Goal: Find specific page/section: Find specific page/section

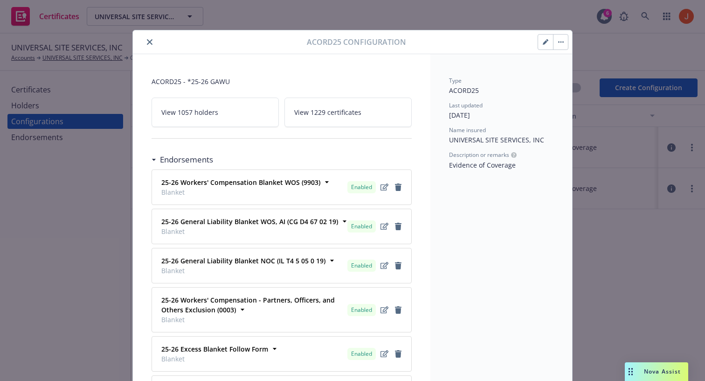
click at [324, 106] on link "View 1229 certificates" at bounding box center [348, 112] width 127 height 29
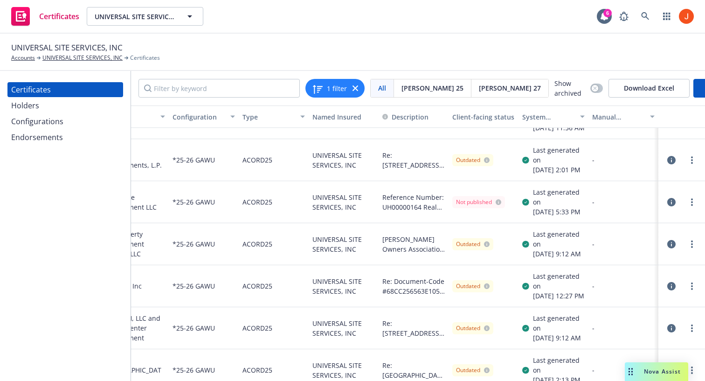
scroll to position [0, 70]
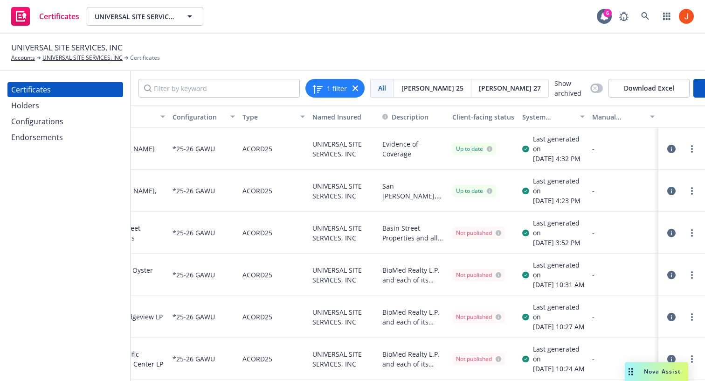
click at [570, 117] on div "System certificate last generated" at bounding box center [549, 117] width 52 height 10
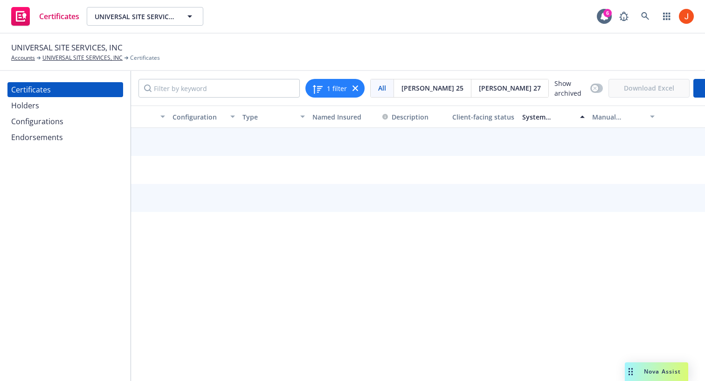
click at [570, 117] on div "System certificate last generated" at bounding box center [549, 117] width 52 height 10
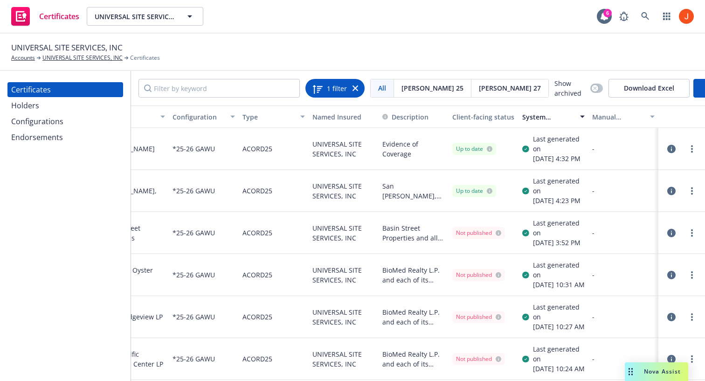
click at [332, 89] on span "1 filter" at bounding box center [337, 88] width 20 height 10
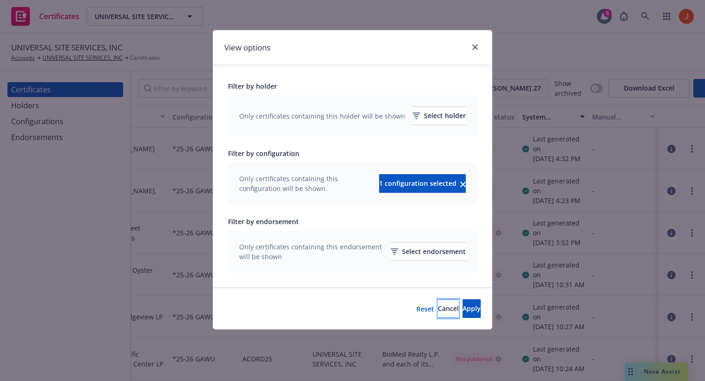
click at [438, 309] on span "Cancel" at bounding box center [448, 308] width 21 height 9
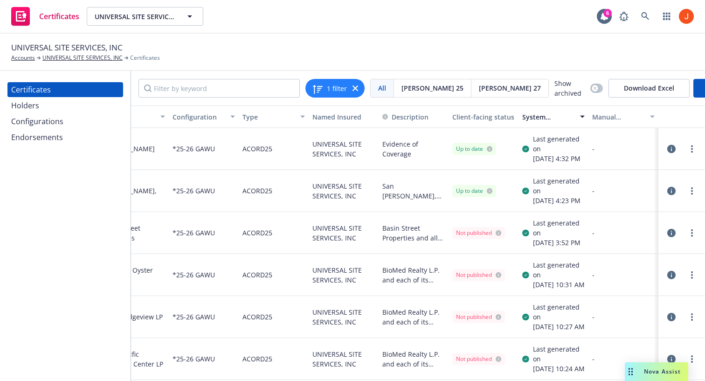
click at [31, 102] on div "Holders" at bounding box center [25, 105] width 28 height 15
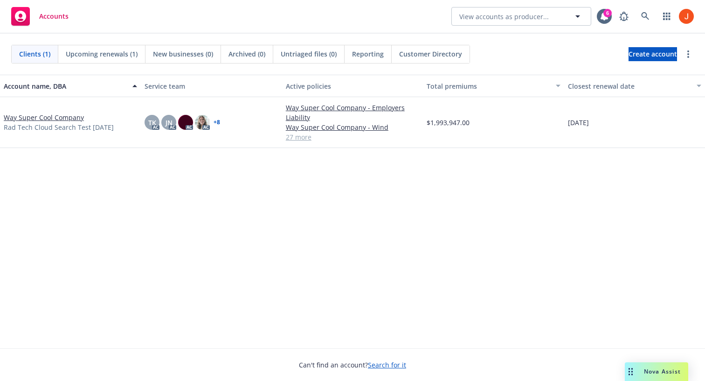
click at [63, 116] on link "Way Super Cool Company" at bounding box center [44, 117] width 80 height 10
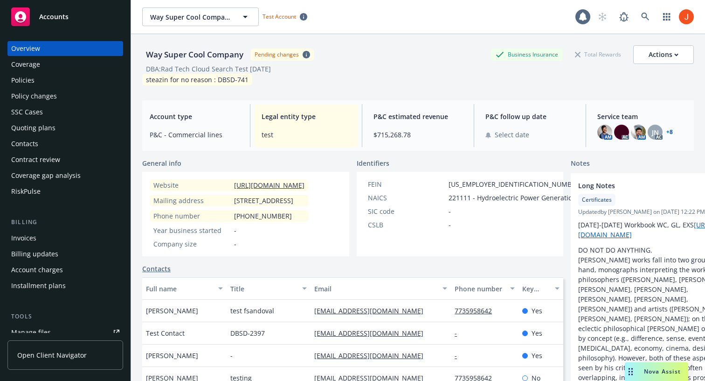
scroll to position [275, 0]
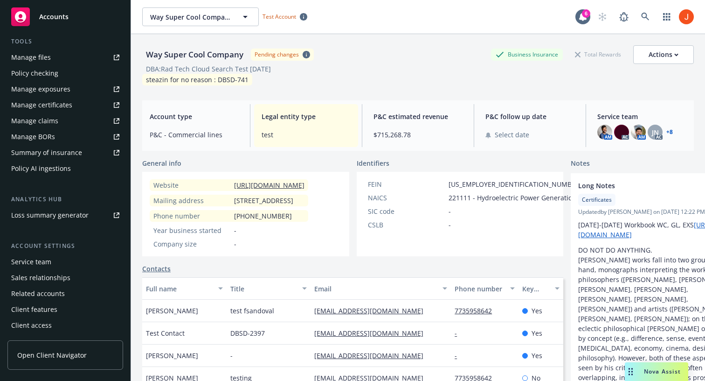
click at [63, 103] on div "Manage certificates" at bounding box center [41, 105] width 61 height 15
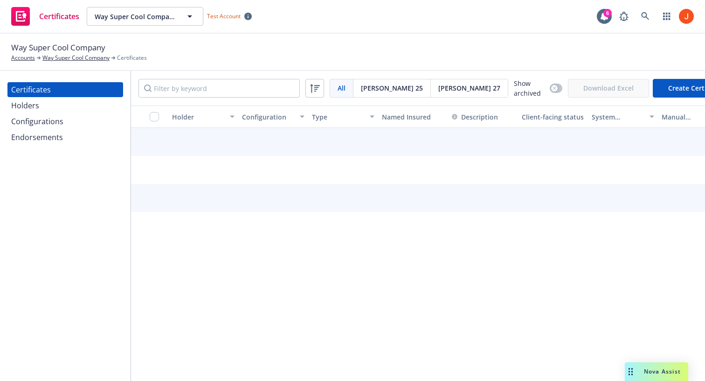
click at [52, 107] on div "Holders" at bounding box center [65, 105] width 108 height 15
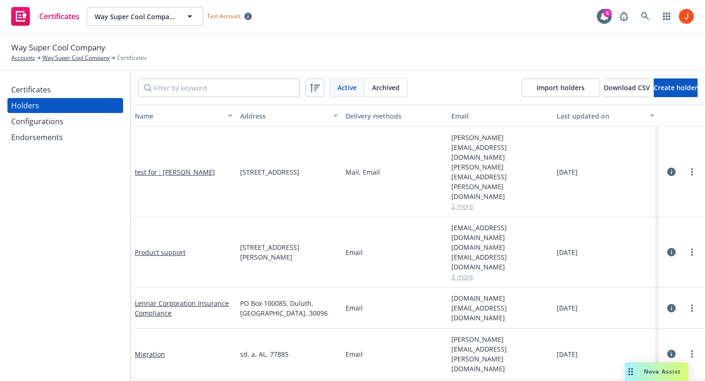
click at [23, 90] on div "Certificates" at bounding box center [31, 89] width 40 height 15
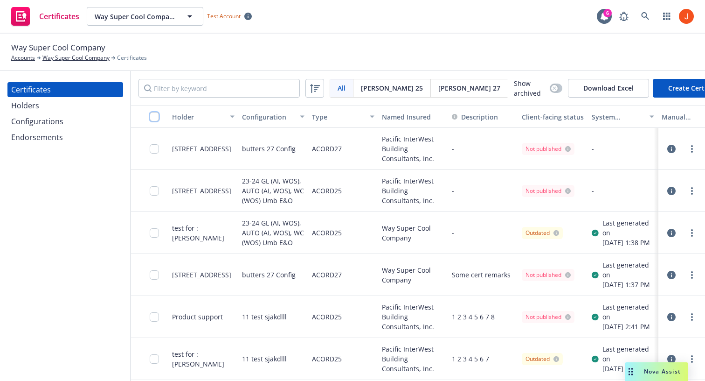
click at [158, 114] on input "checkbox" at bounding box center [154, 116] width 9 height 9
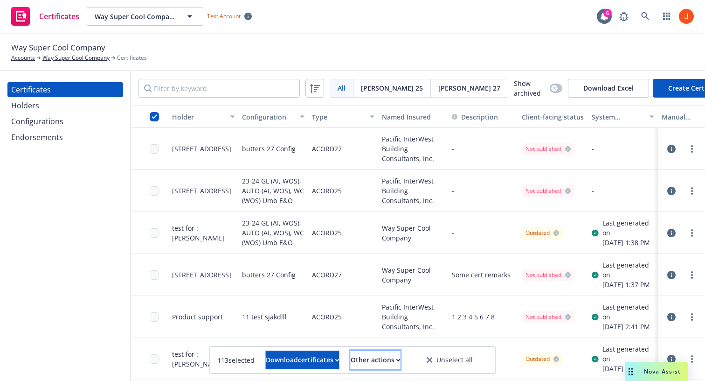
click at [401, 362] on button "Other actions" at bounding box center [376, 359] width 50 height 19
click at [330, 39] on div "Way Super Cool Company Accounts Way Super Cool Company Certificates" at bounding box center [352, 52] width 705 height 37
click at [44, 108] on div "Holders" at bounding box center [65, 105] width 108 height 15
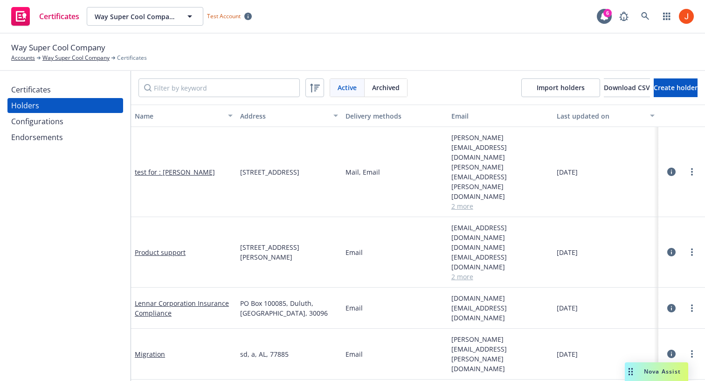
click at [671, 167] on icon "button" at bounding box center [672, 171] width 8 height 8
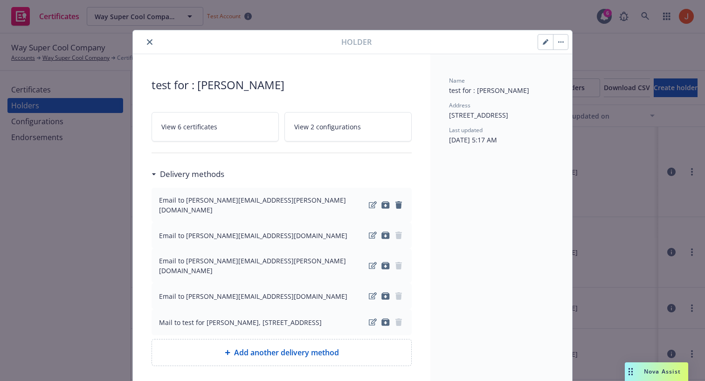
click at [260, 127] on link "View 6 certificates" at bounding box center [215, 126] width 127 height 29
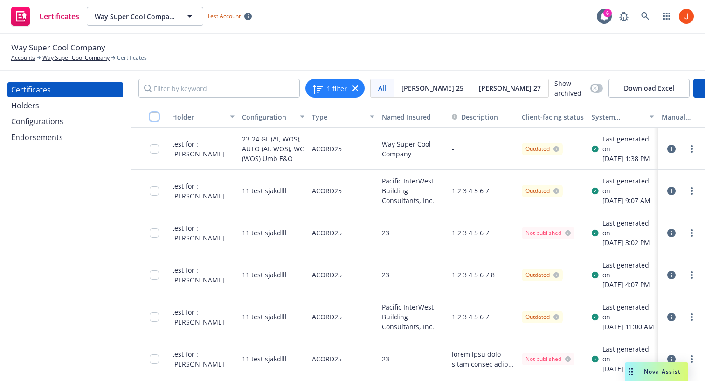
click at [154, 115] on input "checkbox" at bounding box center [154, 116] width 9 height 9
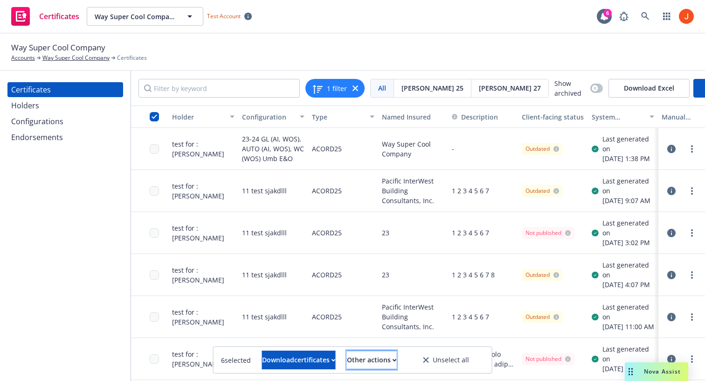
click at [397, 357] on button "Other actions" at bounding box center [372, 359] width 50 height 19
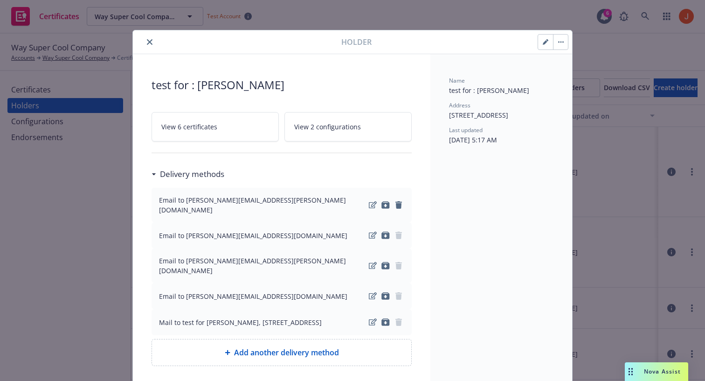
click at [560, 52] on div "Holder" at bounding box center [352, 42] width 439 height 24
click at [562, 45] on button "button" at bounding box center [560, 42] width 15 height 15
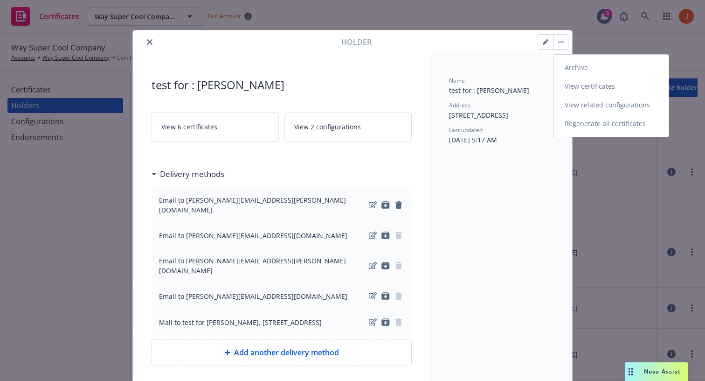
click at [594, 120] on link "Regenerate all certificates" at bounding box center [611, 123] width 115 height 19
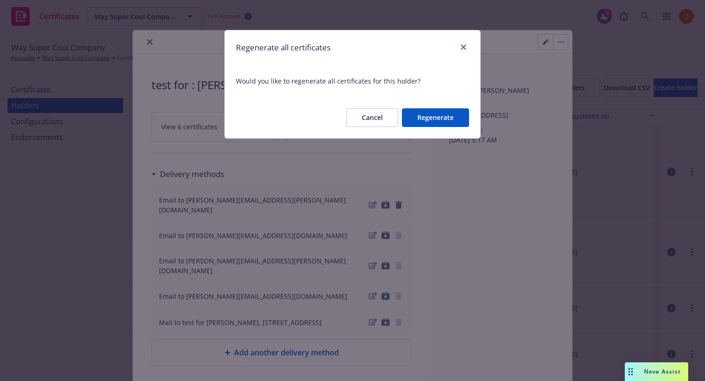
click at [438, 116] on button "Regenerate" at bounding box center [435, 117] width 67 height 19
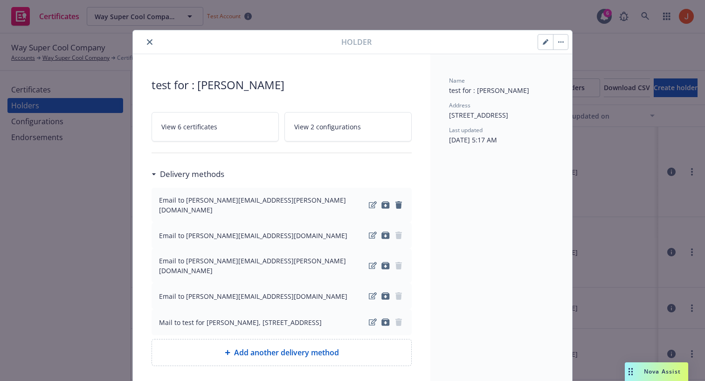
click at [230, 121] on link "View 6 certificates" at bounding box center [215, 126] width 127 height 29
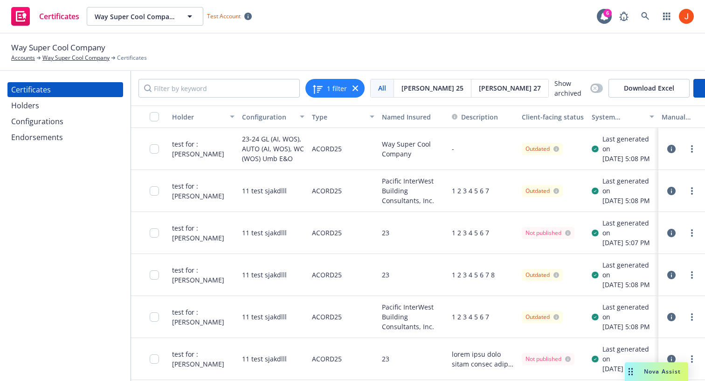
click at [52, 106] on div "Holders" at bounding box center [65, 105] width 108 height 15
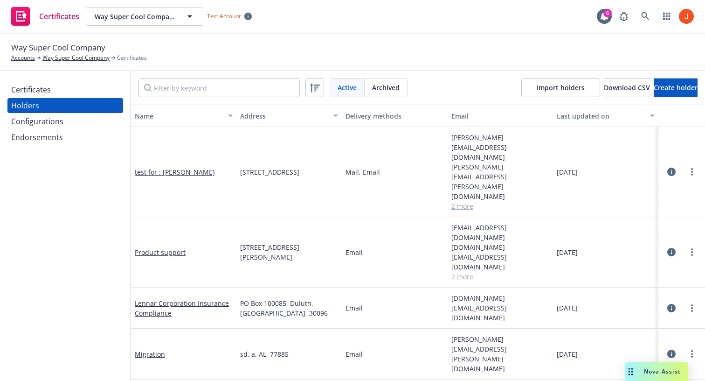
click at [355, 94] on div "Active" at bounding box center [347, 88] width 35 height 18
click at [675, 248] on icon "button" at bounding box center [672, 252] width 8 height 8
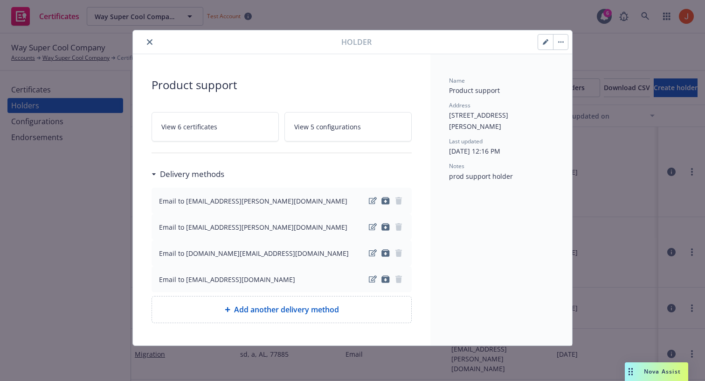
click at [675, 202] on div "Holder Product support View 6 certificates View 5 configurations Delivery metho…" at bounding box center [352, 190] width 705 height 381
click at [676, 220] on div "Holder Product support View 6 certificates View 5 configurations Delivery metho…" at bounding box center [352, 190] width 705 height 381
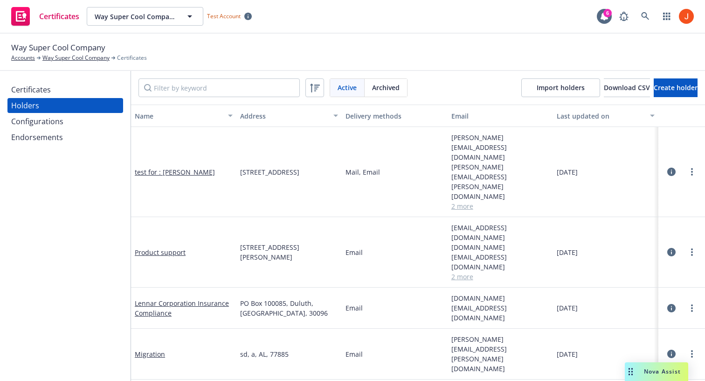
click at [673, 304] on icon "button" at bounding box center [672, 308] width 8 height 8
click at [672, 349] on icon "button" at bounding box center [672, 353] width 8 height 8
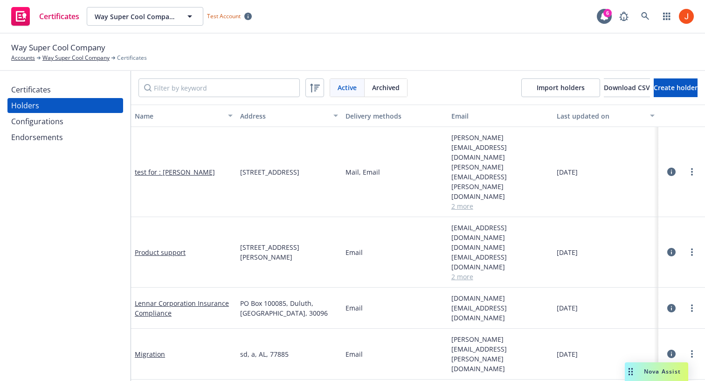
click at [651, 9] on link at bounding box center [645, 16] width 19 height 19
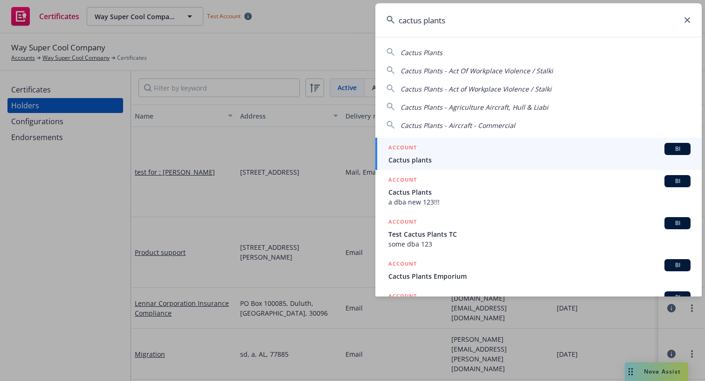
type input "cactus plants"
click at [446, 153] on div "ACCOUNT BI" at bounding box center [540, 149] width 302 height 12
